Goal: Find specific page/section: Find specific page/section

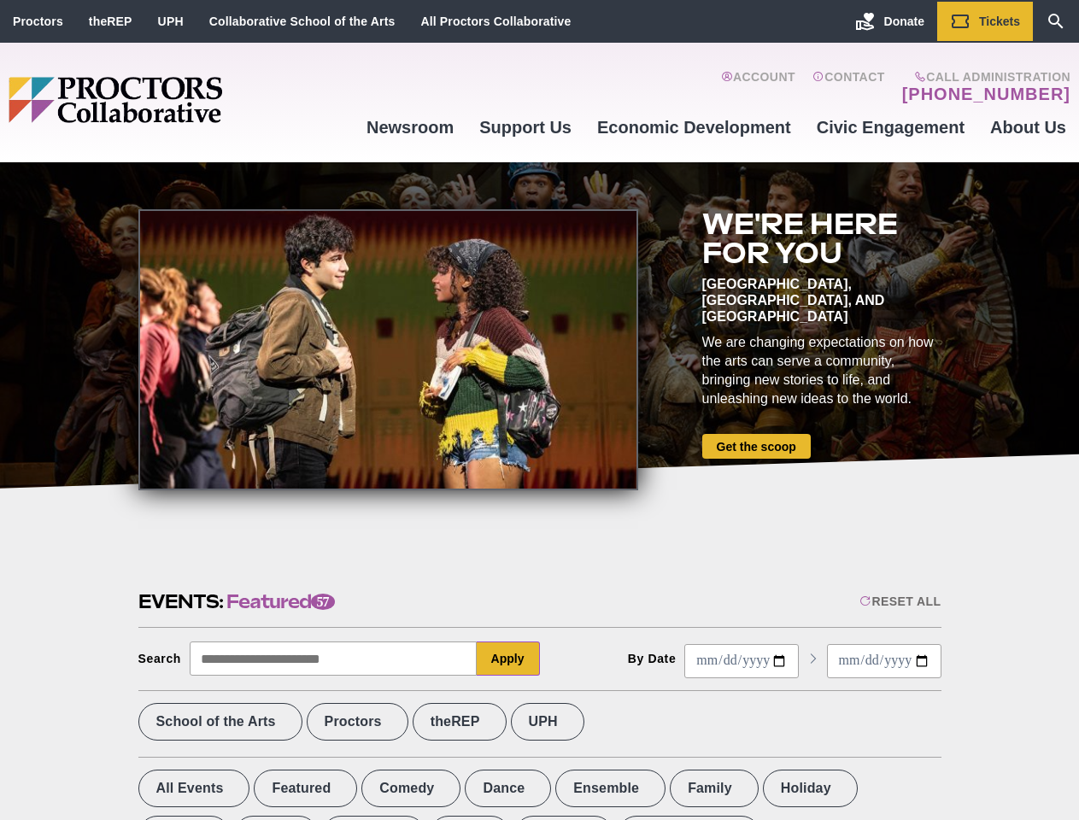
click at [539, 410] on div at bounding box center [388, 349] width 500 height 281
click at [899, 602] on div "Reset All" at bounding box center [900, 602] width 81 height 14
click at [508, 659] on button "Apply" at bounding box center [508, 659] width 63 height 34
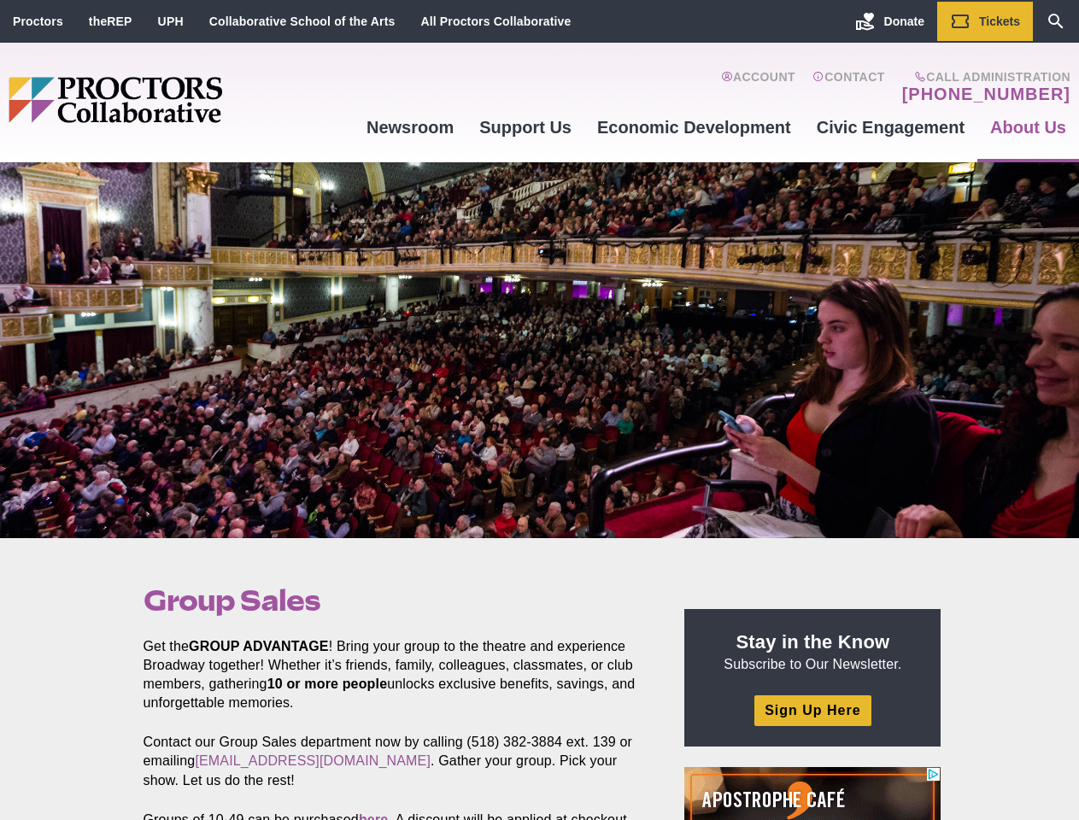
click at [539, 410] on div at bounding box center [539, 350] width 1079 height 376
